Goal: Transaction & Acquisition: Purchase product/service

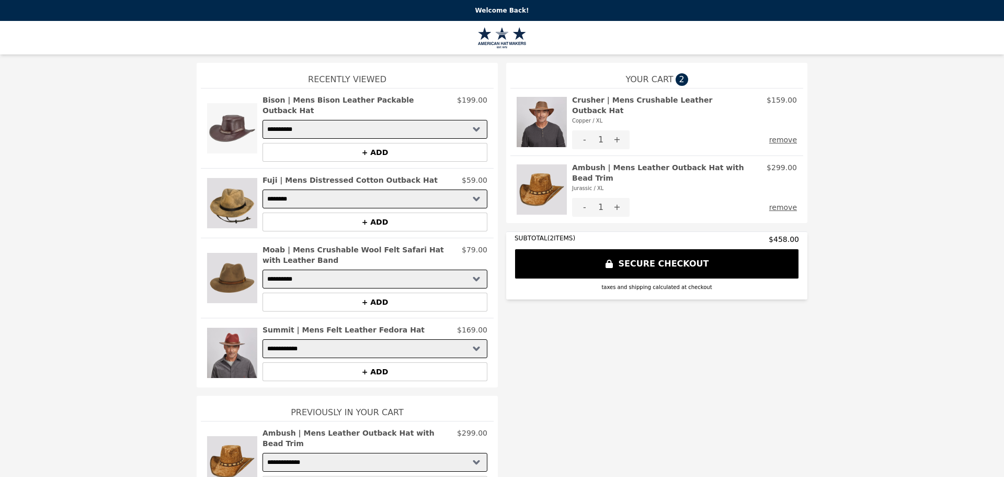
click at [528, 183] on img at bounding box center [542, 189] width 50 height 54
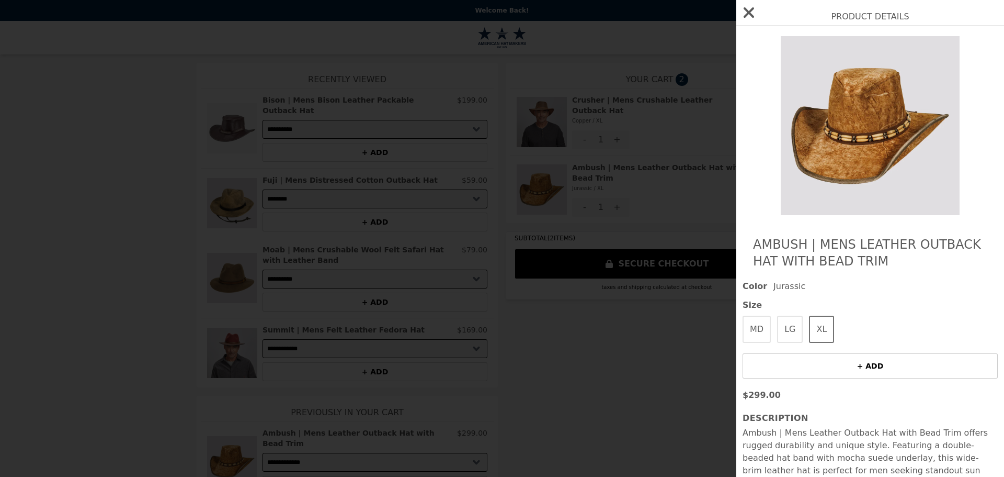
click at [871, 116] on img at bounding box center [870, 125] width 191 height 179
click at [753, 15] on icon "button" at bounding box center [749, 12] width 17 height 17
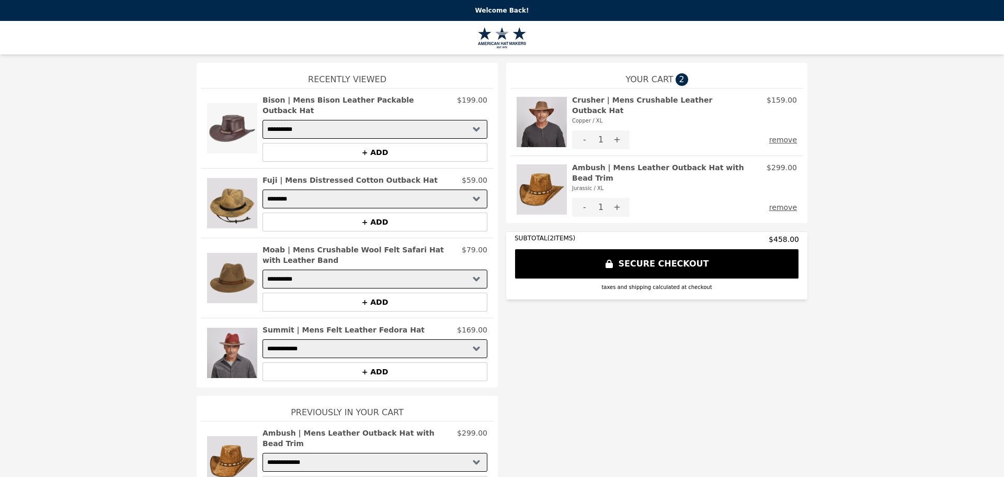
click at [545, 111] on img at bounding box center [542, 122] width 50 height 54
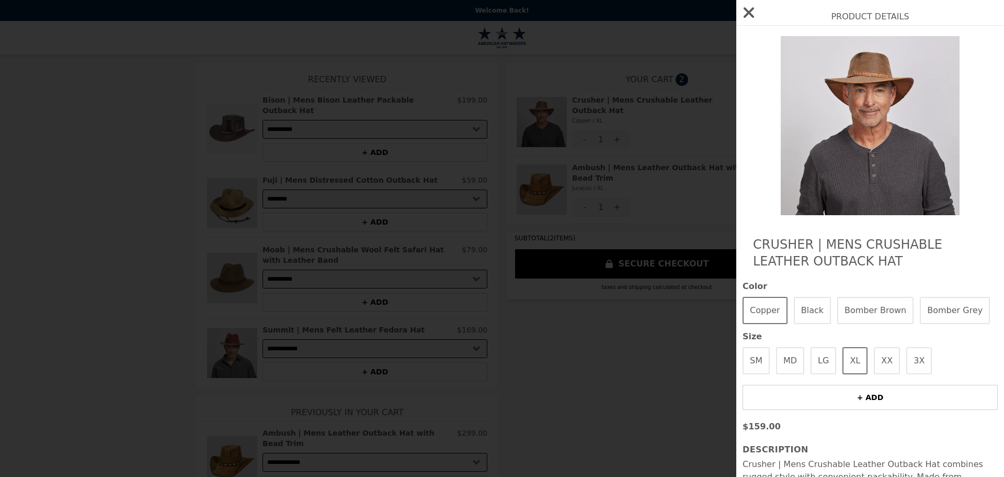
click at [878, 114] on img at bounding box center [870, 125] width 191 height 179
click at [844, 108] on img at bounding box center [870, 125] width 191 height 179
click at [764, 305] on button "Copper" at bounding box center [765, 310] width 45 height 27
click at [747, 13] on icon "button" at bounding box center [749, 12] width 17 height 17
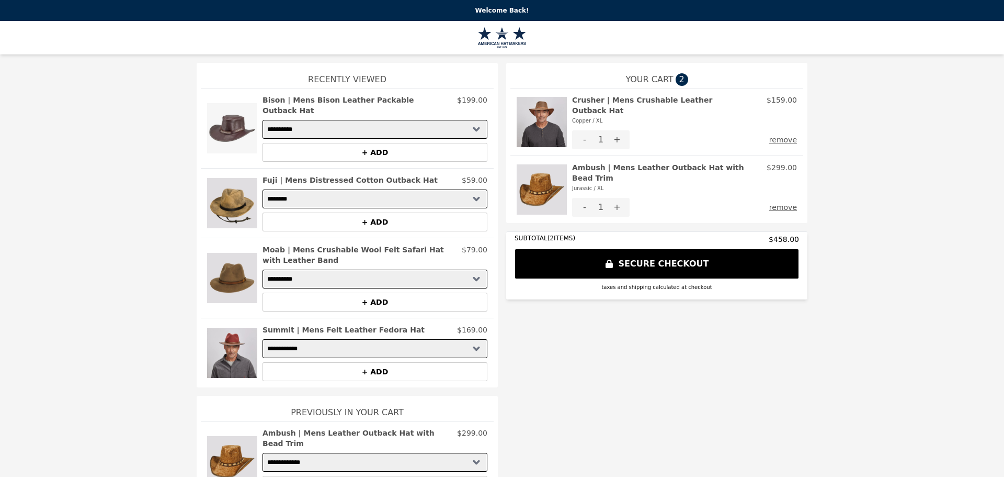
click at [499, 37] on img at bounding box center [502, 37] width 49 height 21
